Goal: Complete application form: Complete application form

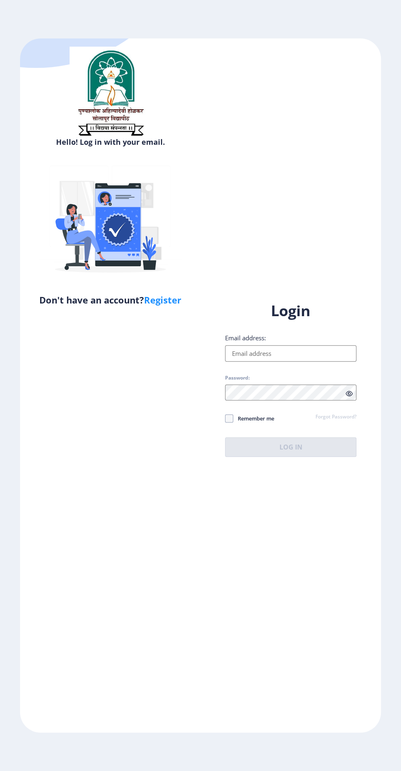
click at [296, 361] on input "Email address:" at bounding box center [290, 353] width 131 height 16
type input "[EMAIL_ADDRESS][DOMAIN_NAME]"
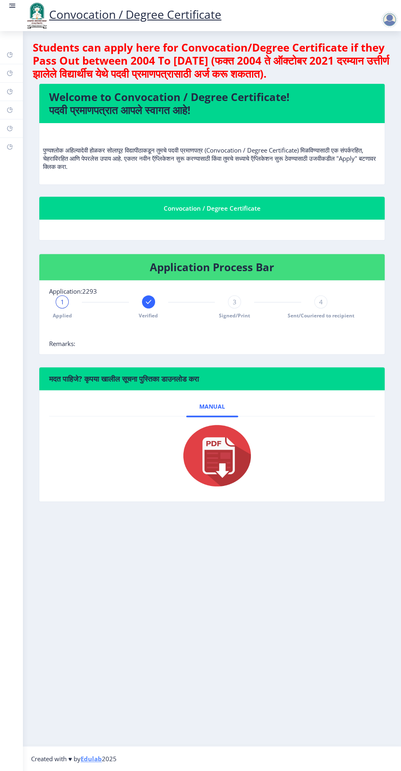
click at [13, 6] on rect at bounding box center [13, 5] width 5 height 1
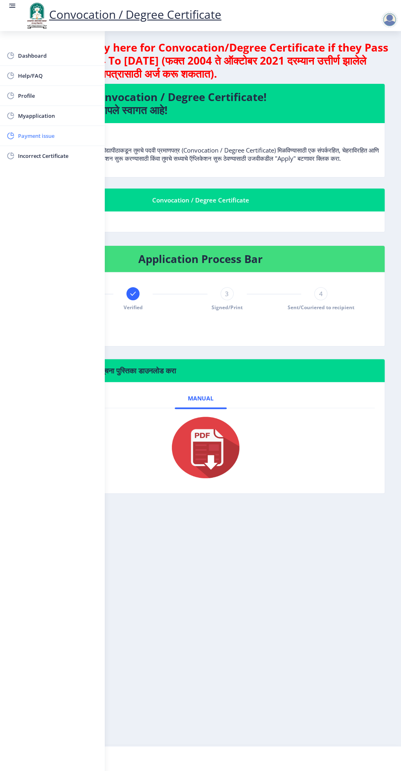
click at [46, 135] on span "Payment issue" at bounding box center [58, 136] width 80 height 10
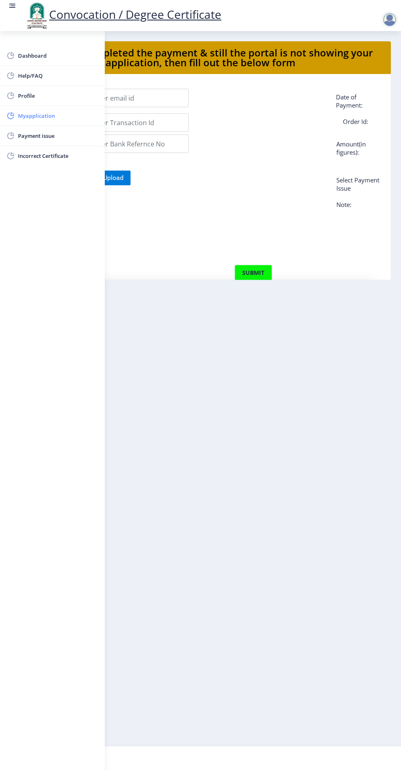
click at [34, 124] on link "Myapplication" at bounding box center [52, 116] width 105 height 20
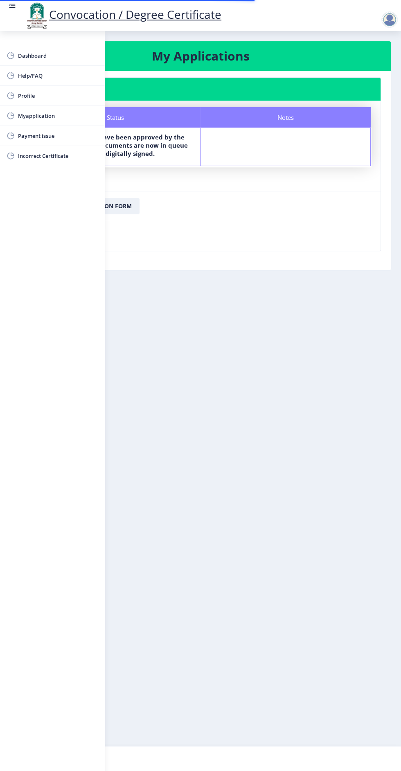
click at [175, 119] on div "Status" at bounding box center [115, 117] width 170 height 20
click at [13, 6] on rect at bounding box center [13, 5] width 5 height 1
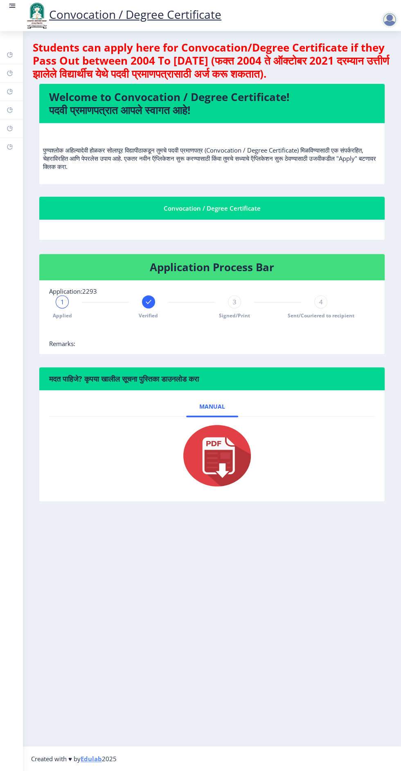
click at [394, 11] on div at bounding box center [391, 19] width 20 height 16
click at [385, 17] on div at bounding box center [389, 19] width 16 height 16
click at [391, 25] on div at bounding box center [389, 19] width 16 height 16
click at [354, 65] on span "Log out" at bounding box center [368, 64] width 52 height 10
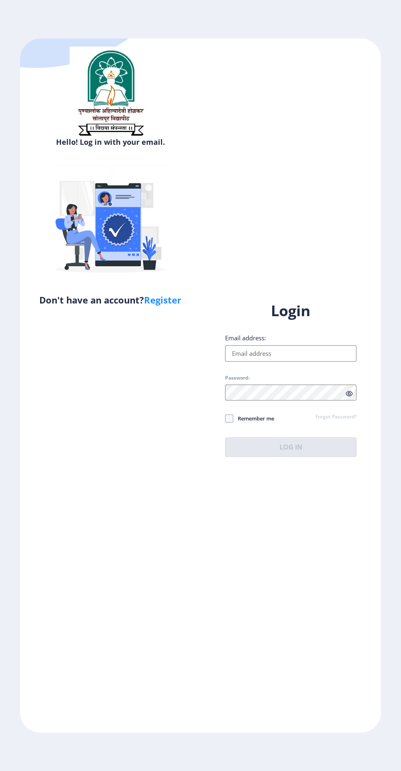
click at [291, 361] on input "Email address:" at bounding box center [290, 353] width 131 height 16
type input "metkarihd123@gmail.com"
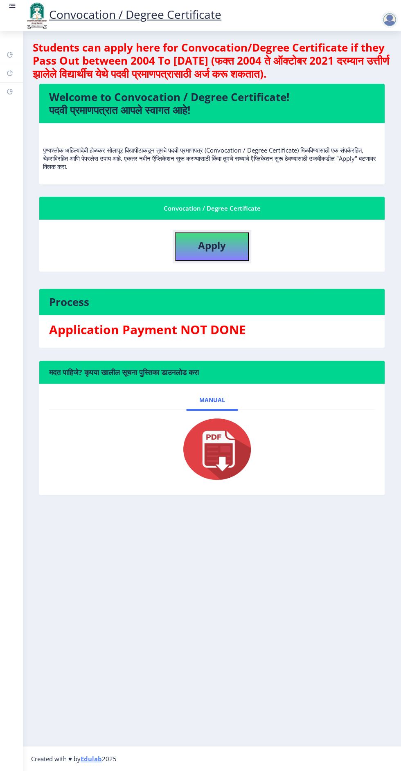
click at [215, 241] on b "Apply" at bounding box center [212, 244] width 28 height 13
select select
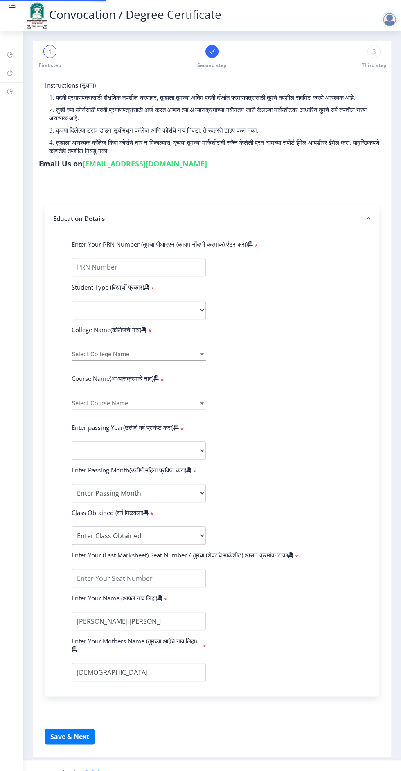
type input "2017032500302253"
select select "Regular"
select select "2019"
select select "May"
select select "Grade B+"
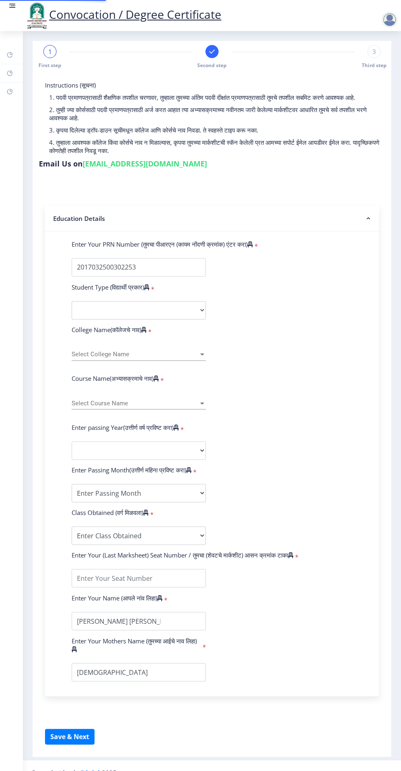
type input "304975"
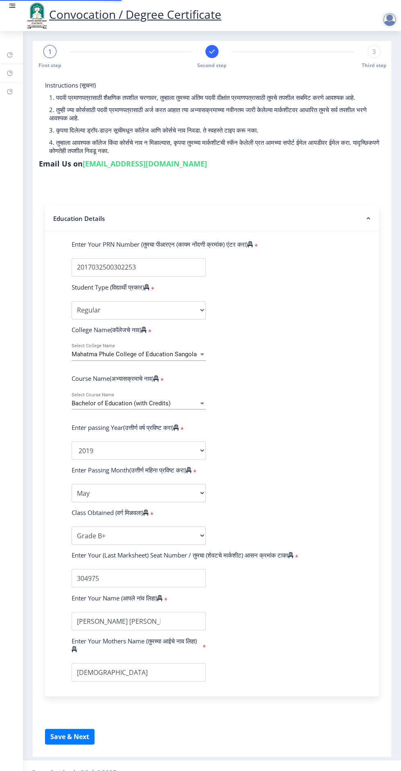
select select
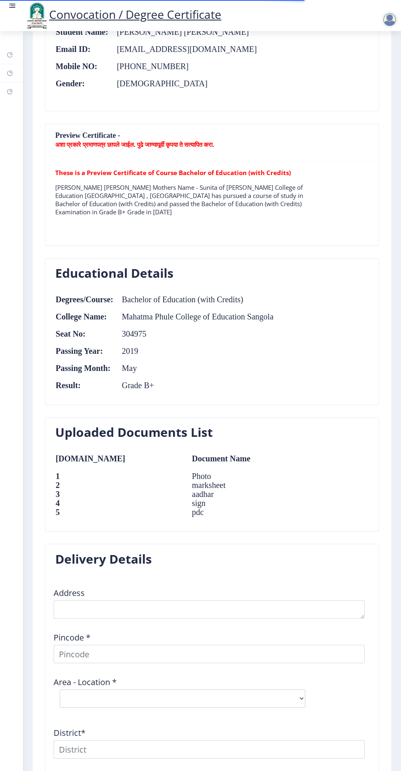
scroll to position [521, 0]
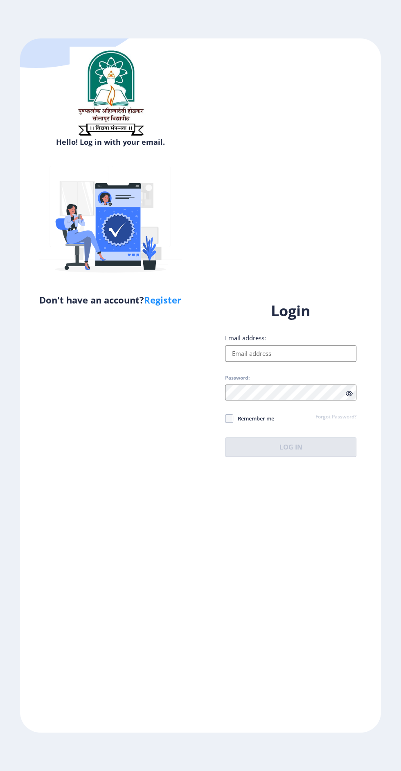
click at [287, 361] on input "Email address:" at bounding box center [290, 353] width 131 height 16
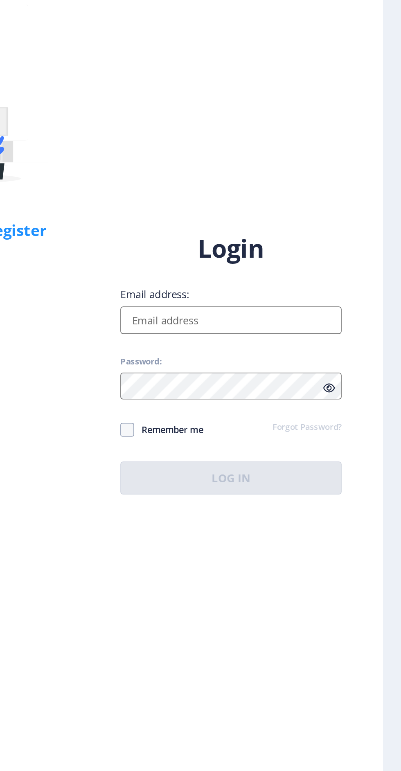
type input "metkarihd123@gmail.com"
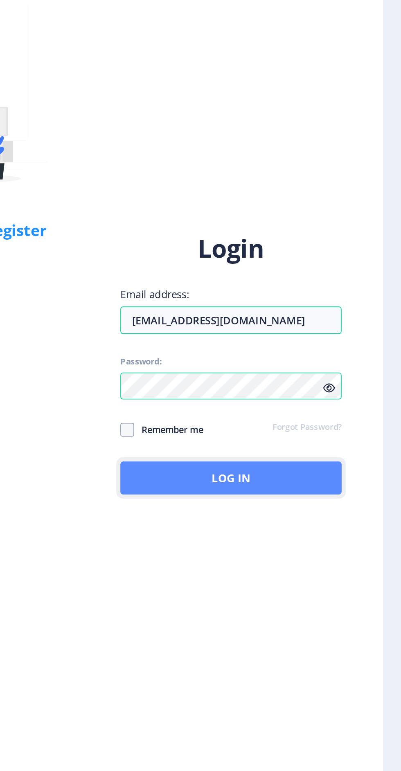
click at [307, 457] on button "Log In" at bounding box center [290, 447] width 131 height 20
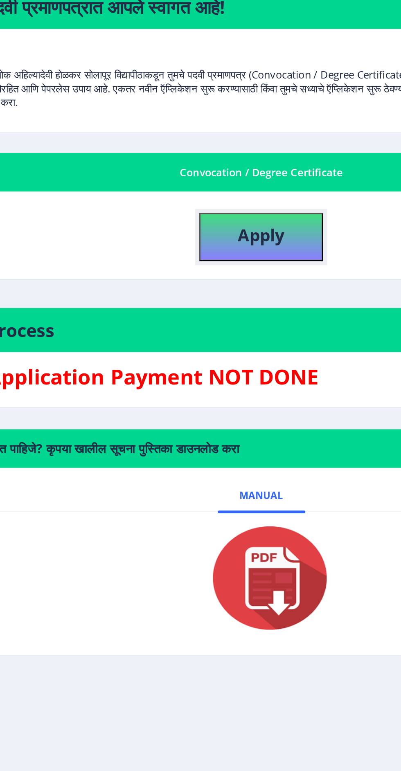
click at [231, 251] on button "Apply" at bounding box center [212, 246] width 74 height 29
select select
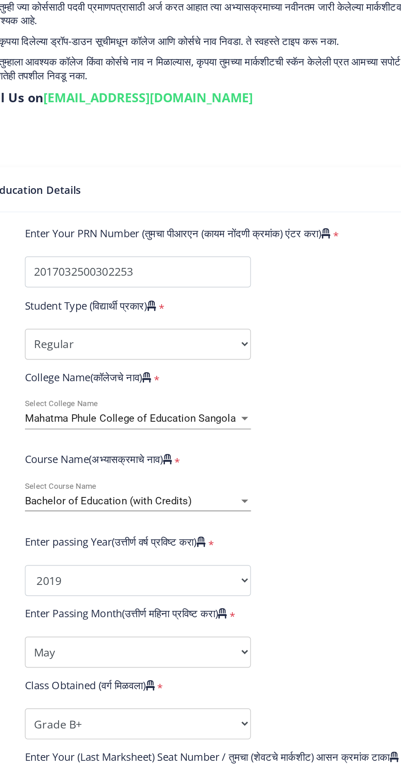
select select
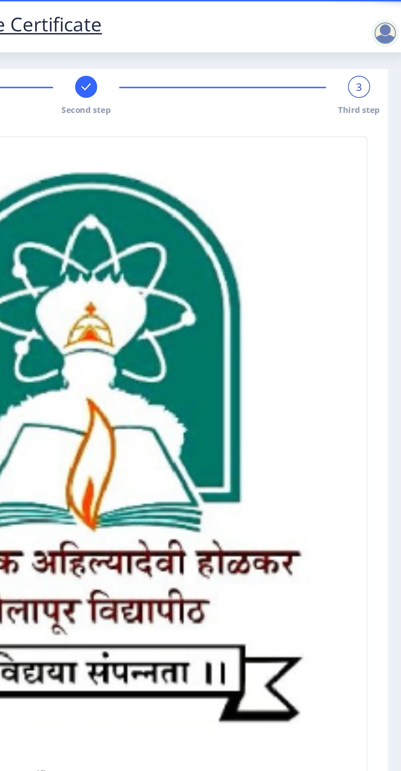
click at [367, 50] on div "3" at bounding box center [373, 51] width 13 height 13
click at [367, 54] on div "3 Third step" at bounding box center [373, 57] width 13 height 24
click at [367, 49] on div "3" at bounding box center [373, 51] width 13 height 13
click at [378, 51] on div "3" at bounding box center [373, 51] width 13 height 13
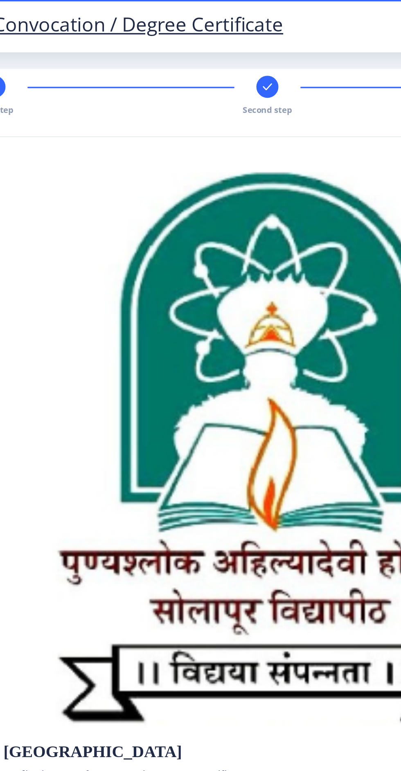
click at [210, 58] on div "Second step" at bounding box center [211, 57] width 13 height 24
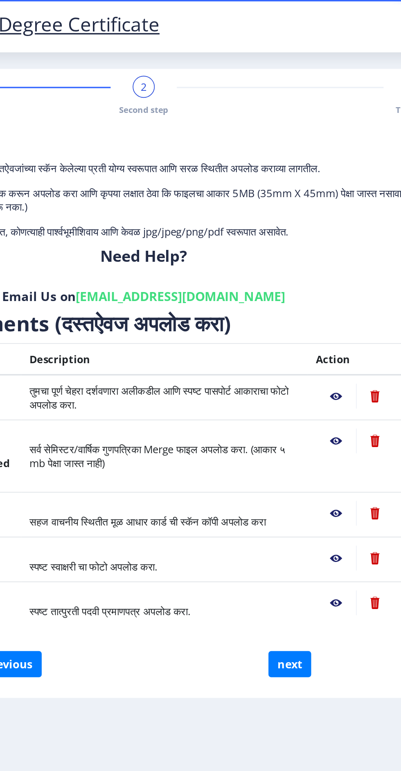
click at [190, 266] on span "सर्व सेमिस्टर/वार्षिक गुणपत्रिका Merge फाइल अपलोड करा. (आकार ५ mb पेक्षा जास्त …" at bounding box center [220, 270] width 152 height 16
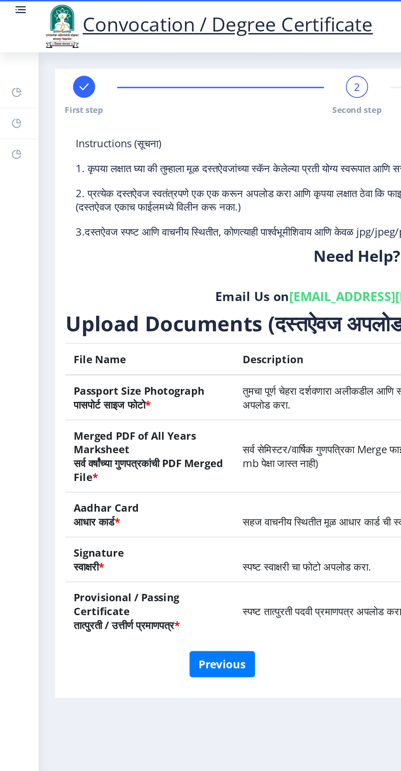
click at [9, 6] on circle at bounding box center [9, 5] width 1 height 1
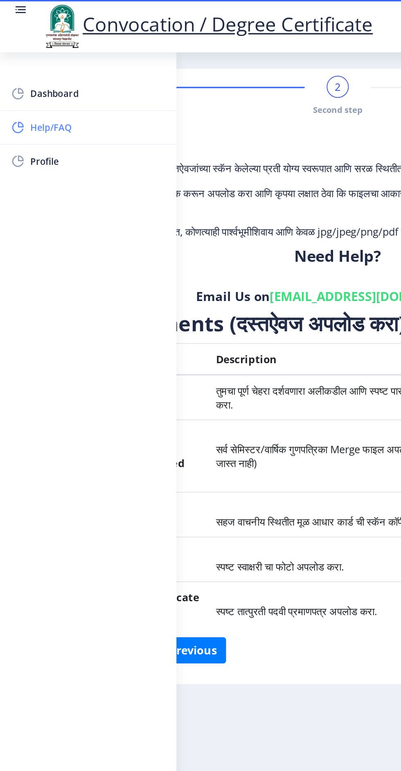
click at [50, 78] on span "Help/FAQ" at bounding box center [58, 76] width 80 height 10
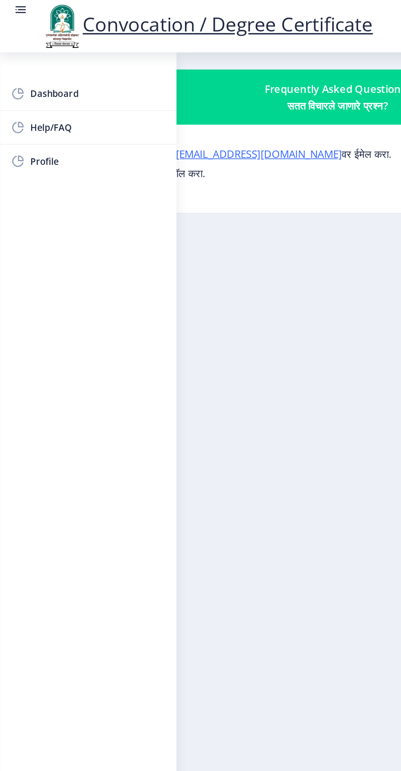
click at [183, 160] on nb-layout-column "Frequently Asked Questions? सतत विचारले जाणारे प्रश्न? कोणत्याही प्रश्नासाठी, क…" at bounding box center [200, 388] width 401 height 715
click at [179, 148] on nb-layout-column "Frequently Asked Questions? सतत विचारले जाणारे प्रश्न? कोणत्याही प्रश्नासाठी, क…" at bounding box center [200, 388] width 401 height 715
click at [194, 162] on nb-layout-column "Frequently Asked Questions? सतत विचारले जाणारे प्रश्न? कोणत्याही प्रश्नासाठी, क…" at bounding box center [200, 388] width 401 height 715
click at [166, 61] on div "Frequently Asked Questions? सतत विचारले जाणारे प्रश्न?" at bounding box center [200, 58] width 361 height 20
click at [26, 8] on img at bounding box center [37, 16] width 25 height 28
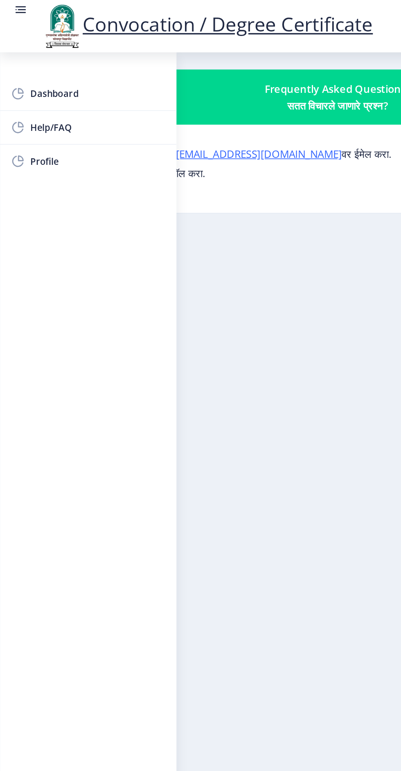
click at [13, 6] on rect at bounding box center [13, 5] width 5 height 1
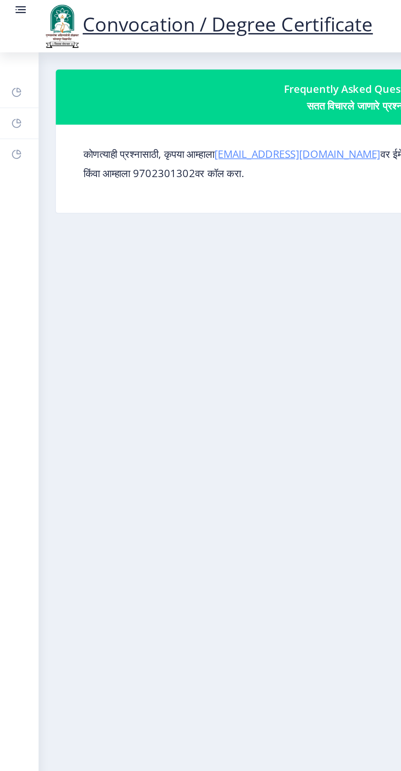
click at [169, 90] on link "[EMAIL_ADDRESS][DOMAIN_NAME]" at bounding box center [176, 91] width 99 height 8
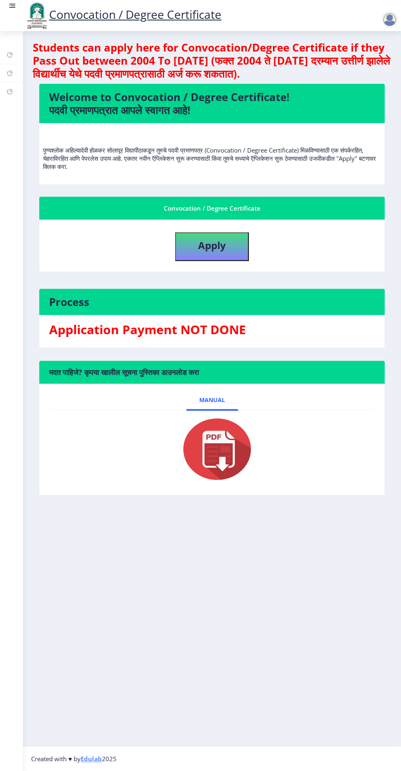
click at [9, 18] on link at bounding box center [12, 16] width 8 height 28
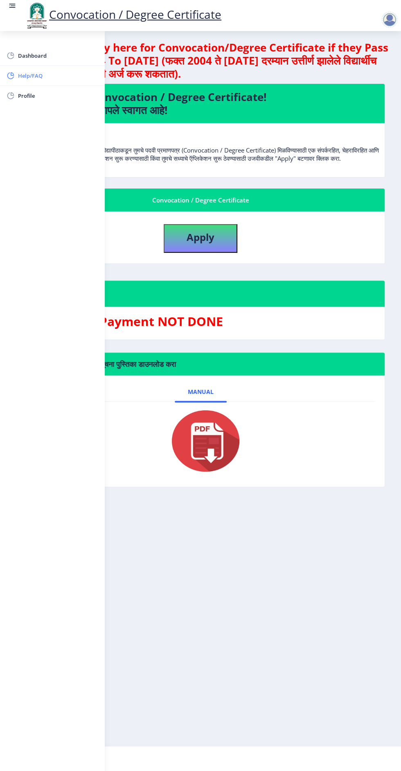
click at [44, 84] on link "Help/FAQ" at bounding box center [52, 76] width 105 height 20
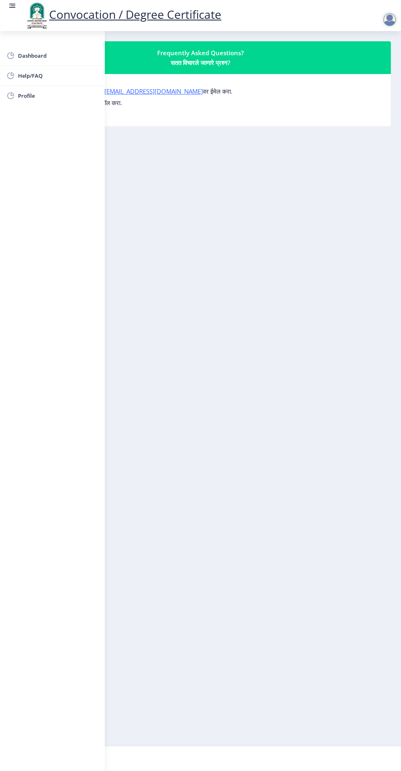
click at [196, 147] on nb-layout-column "Frequently Asked Questions? सतत विचारले जाणारे प्रश्न? कोणत्याही प्रश्नासाठी, क…" at bounding box center [200, 388] width 401 height 715
click at [190, 421] on nb-layout-column "Frequently Asked Questions? सतत विचारले जाणारे प्रश्न? कोणत्याही प्रश्नासाठी, क…" at bounding box center [200, 388] width 401 height 715
click at [150, 93] on link "su.sfc@studentscenter.in" at bounding box center [153, 91] width 99 height 8
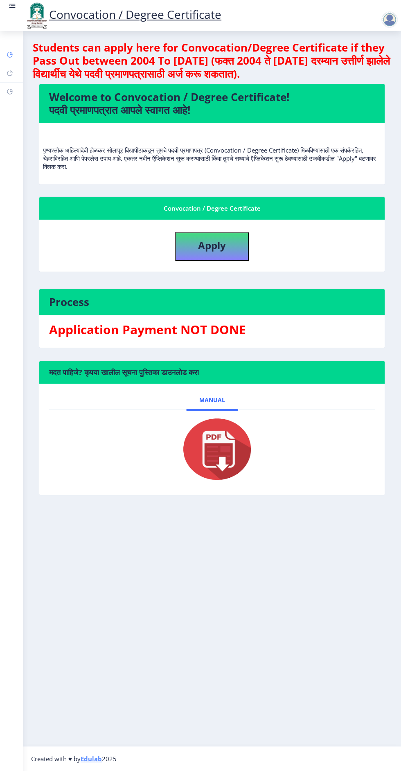
click at [9, 55] on rect at bounding box center [10, 55] width 7 height 7
click at [11, 20] on link at bounding box center [12, 16] width 8 height 28
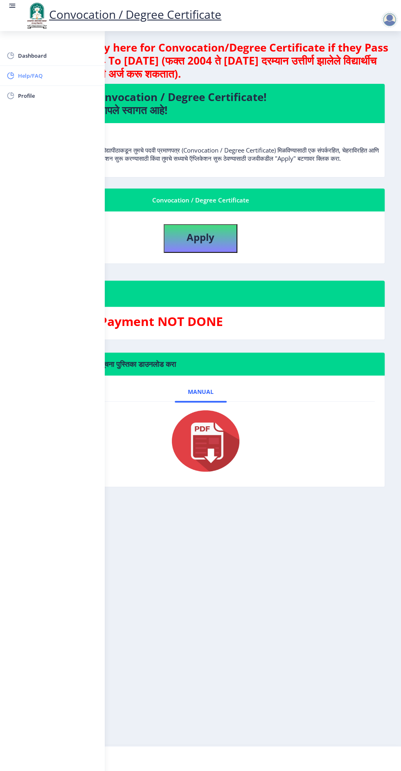
click at [43, 77] on span "Help/FAQ" at bounding box center [58, 76] width 80 height 10
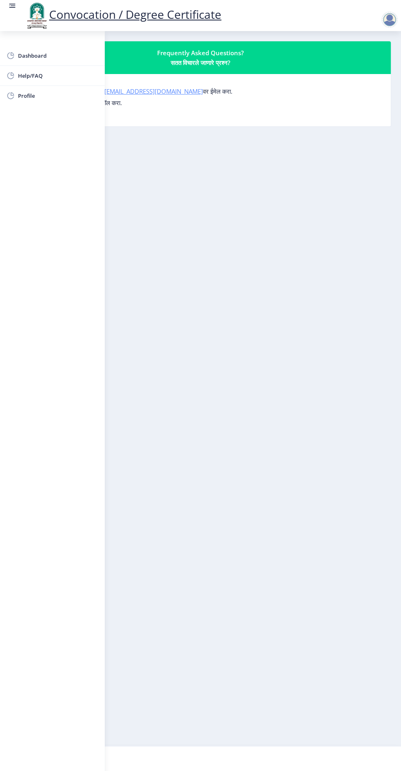
click at [143, 92] on link "[EMAIL_ADDRESS][DOMAIN_NAME]" at bounding box center [153, 91] width 99 height 8
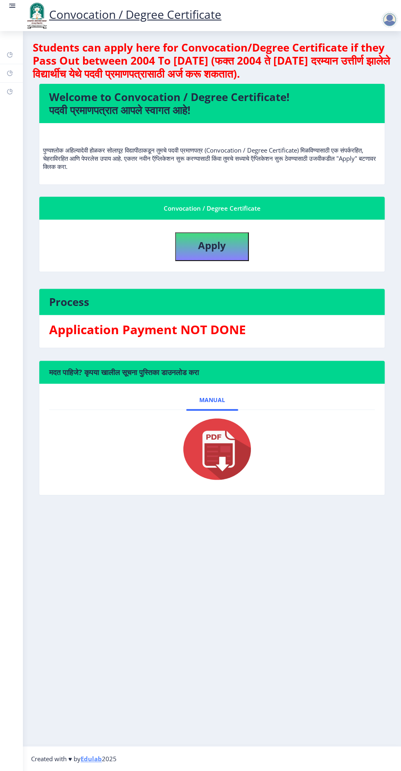
click at [392, 12] on div at bounding box center [389, 19] width 16 height 16
click at [378, 63] on span "Log out" at bounding box center [368, 64] width 52 height 10
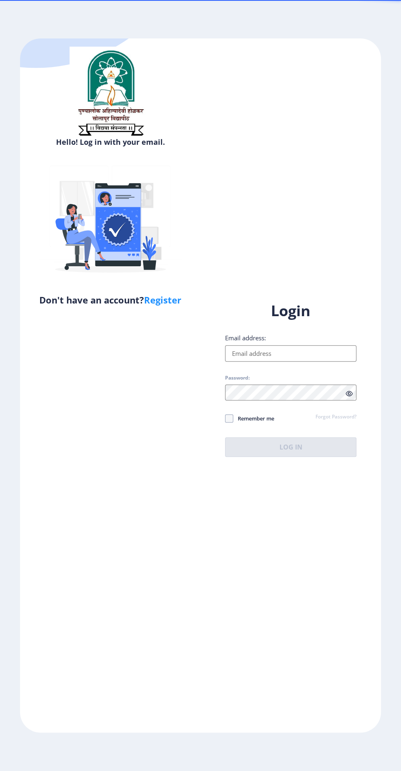
click at [298, 361] on input "Email address:" at bounding box center [290, 353] width 131 height 16
type input "[EMAIL_ADDRESS][DOMAIN_NAME]"
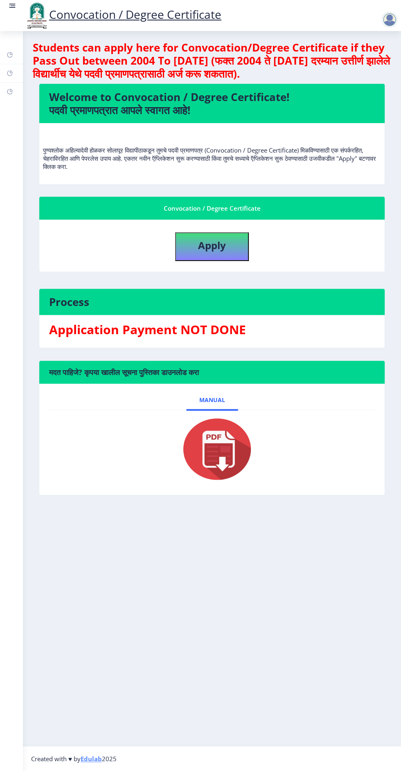
click at [13, 17] on link at bounding box center [12, 16] width 8 height 28
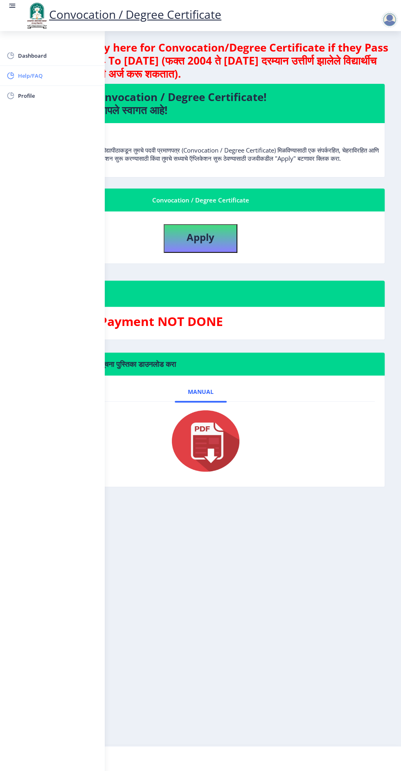
click at [42, 73] on span "Help/FAQ" at bounding box center [58, 76] width 80 height 10
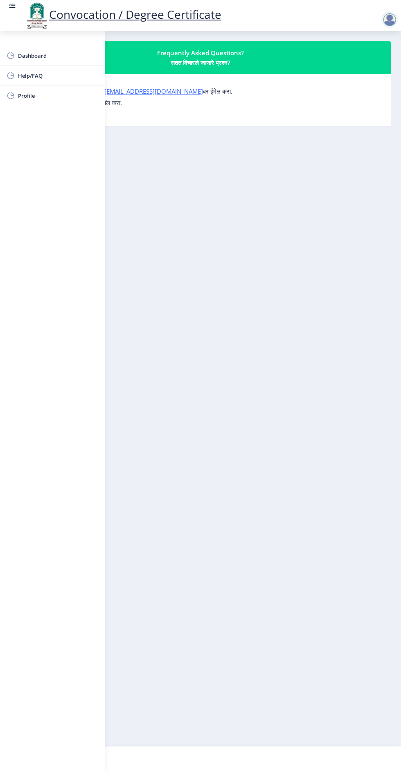
click at [175, 438] on nb-layout-column "Frequently Asked Questions? सतत विचारले जाणारे प्रश्न? कोणत्याही प्रश्नासाठी, क…" at bounding box center [200, 388] width 401 height 715
click at [11, 16] on link at bounding box center [12, 16] width 8 height 28
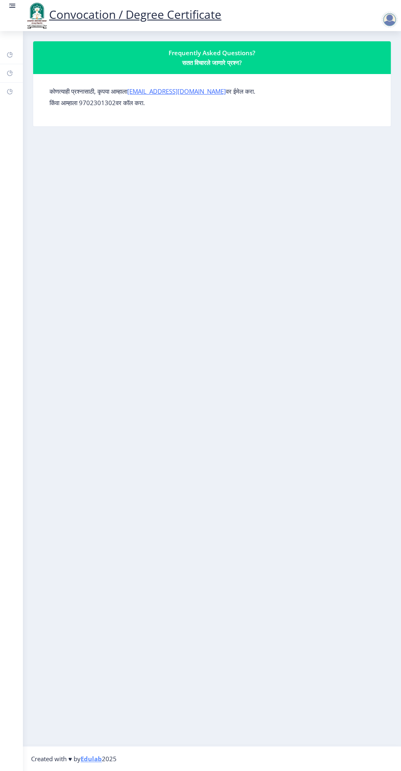
click at [11, 9] on rect at bounding box center [12, 6] width 8 height 8
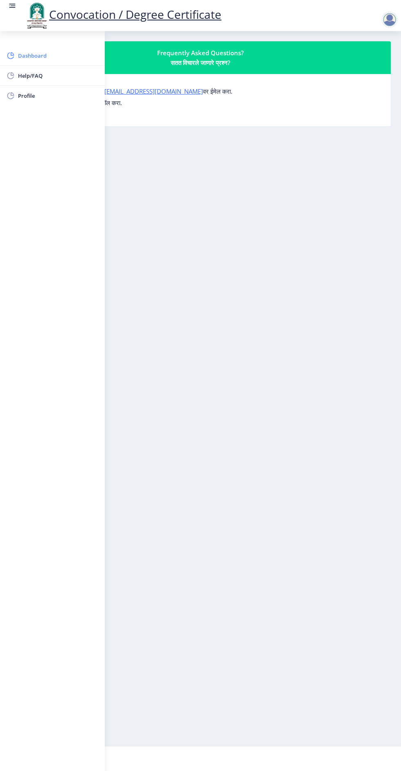
click at [31, 55] on span "Dashboard" at bounding box center [58, 56] width 80 height 10
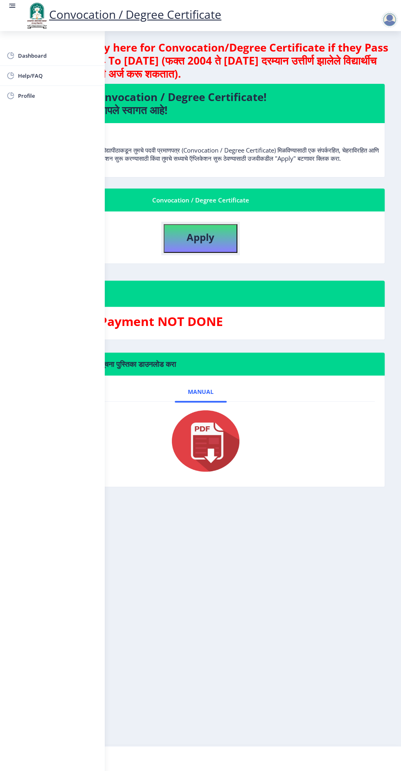
click at [204, 241] on b "Apply" at bounding box center [200, 236] width 28 height 13
select select
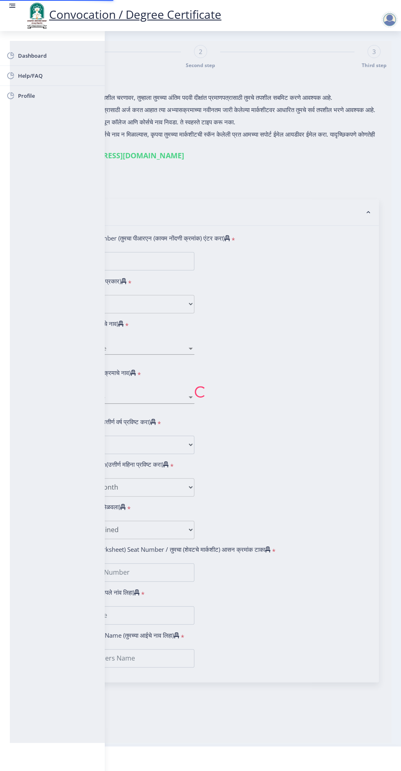
type input "[PERSON_NAME] [PERSON_NAME]"
type input "[DEMOGRAPHIC_DATA]"
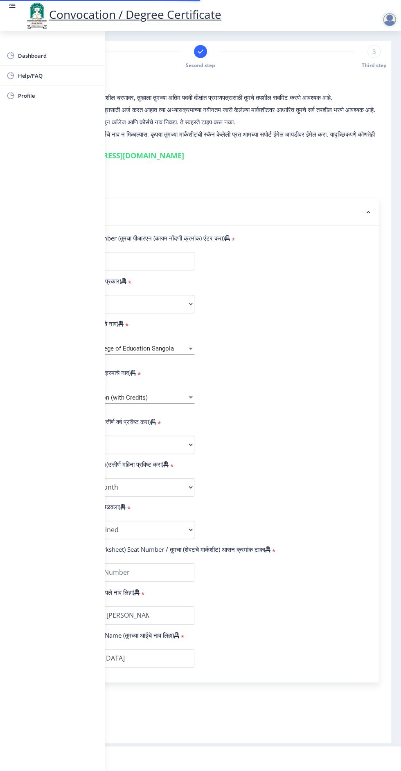
type input "2017032500302253"
select select "Regular"
select select "2019"
select select "May"
select select "Grade B+"
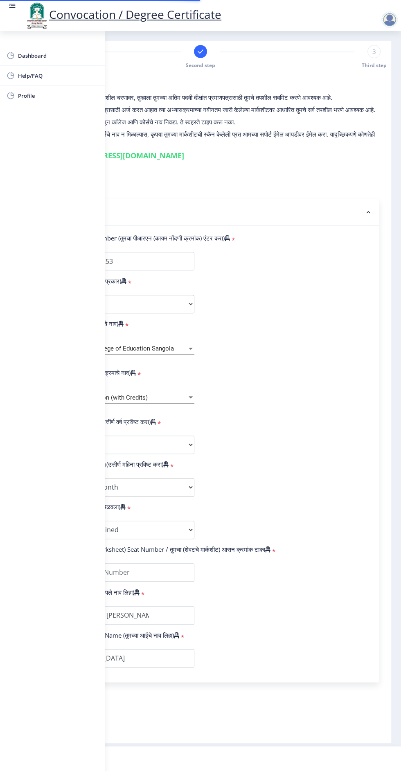
type input "304975"
click at [12, 15] on link at bounding box center [12, 16] width 8 height 28
select select
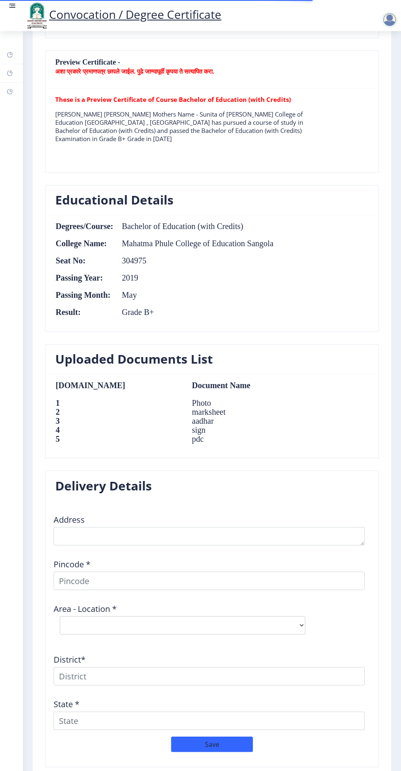
scroll to position [596, 0]
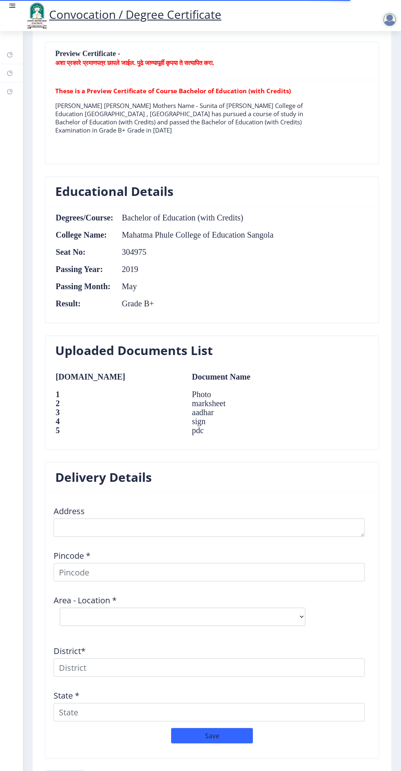
click at [67, 751] on nb-card-body "Address Pincode * Area - Location * Select Area Location District* State * Save" at bounding box center [211, 625] width 333 height 266
click at [63, 756] on div "Delivery Details Address Pincode * Area - Location * Select Area Location Distr…" at bounding box center [212, 615] width 346 height 309
click at [56, 770] on button "Previous ‍" at bounding box center [65, 778] width 40 height 16
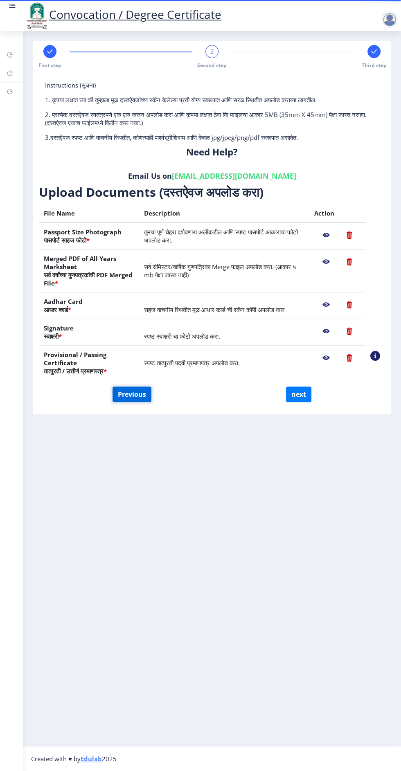
click at [136, 395] on button "Previous" at bounding box center [131, 394] width 39 height 16
select select "Regular"
select select "2019"
select select "May"
select select "Grade B+"
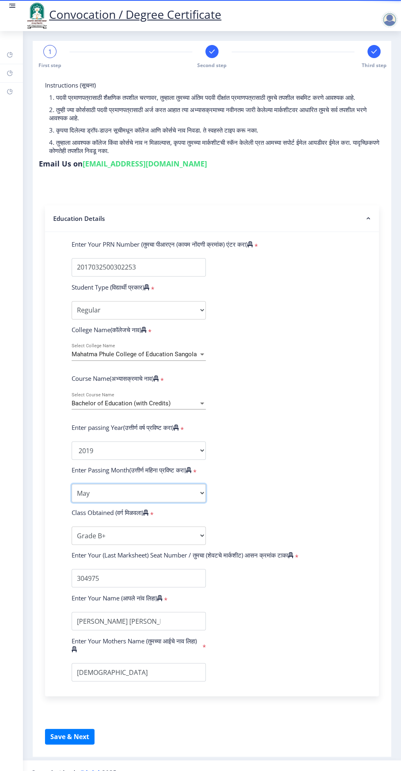
click at [191, 499] on select "Enter Passing Month March April May October November December" at bounding box center [139, 493] width 134 height 18
